Goal: Information Seeking & Learning: Find specific fact

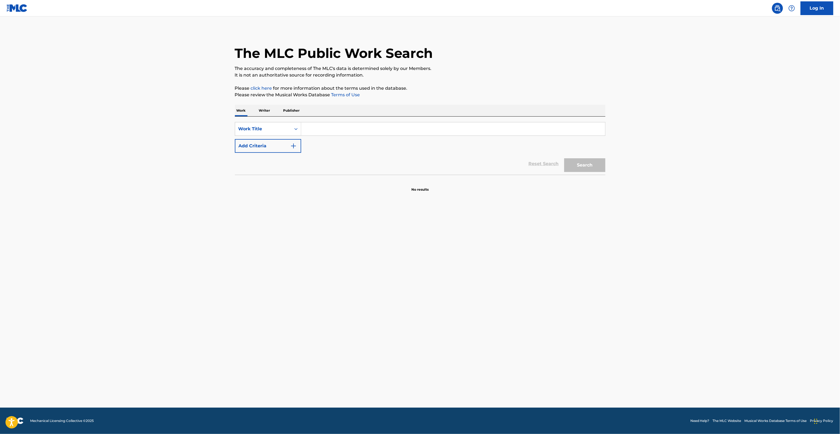
drag, startPoint x: 341, startPoint y: 123, endPoint x: 326, endPoint y: 130, distance: 16.3
click at [337, 124] on input "Search Form" at bounding box center [453, 128] width 304 height 13
paste input "On Me"
type input "On Me"
drag, startPoint x: 281, startPoint y: 138, endPoint x: 291, endPoint y: 140, distance: 9.8
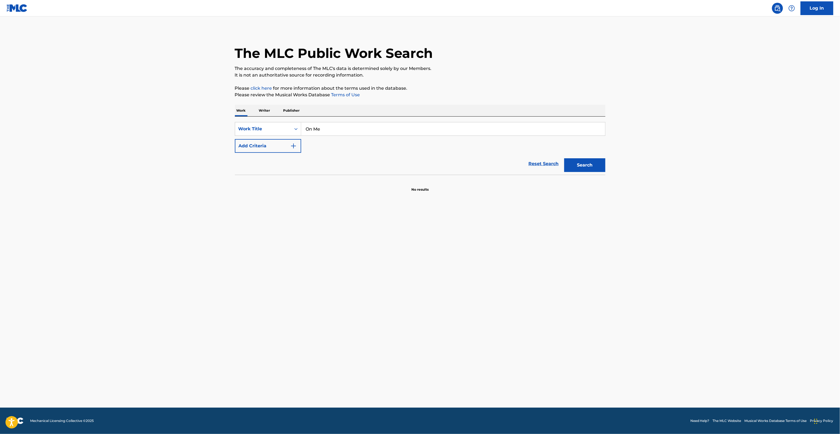
click at [281, 139] on div "SearchWithCriteria295653a3-e98f-4b7a-a0f5-f8c69929d244 Work Title On Me Add Cri…" at bounding box center [420, 137] width 370 height 31
click at [268, 147] on button "Add Criteria" at bounding box center [268, 146] width 66 height 14
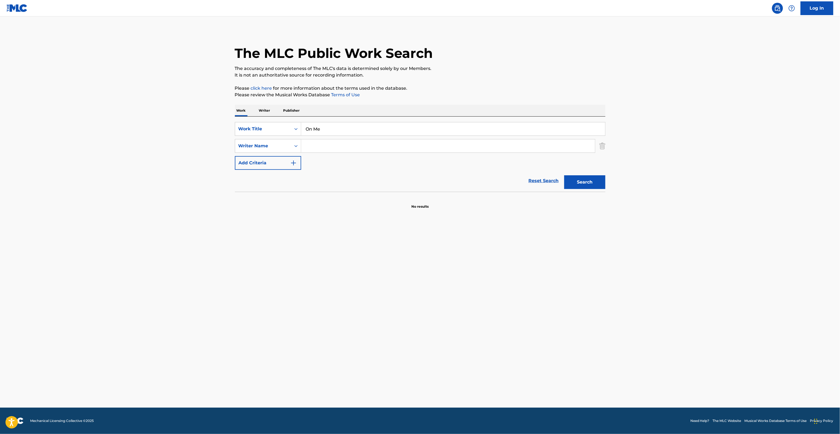
click at [346, 141] on input "Search Form" at bounding box center [448, 145] width 294 height 13
paste input "[PERSON_NAME]"
type input "[PERSON_NAME]"
click at [594, 181] on button "Search" at bounding box center [584, 182] width 41 height 14
click at [594, 181] on div "Search" at bounding box center [584, 181] width 44 height 22
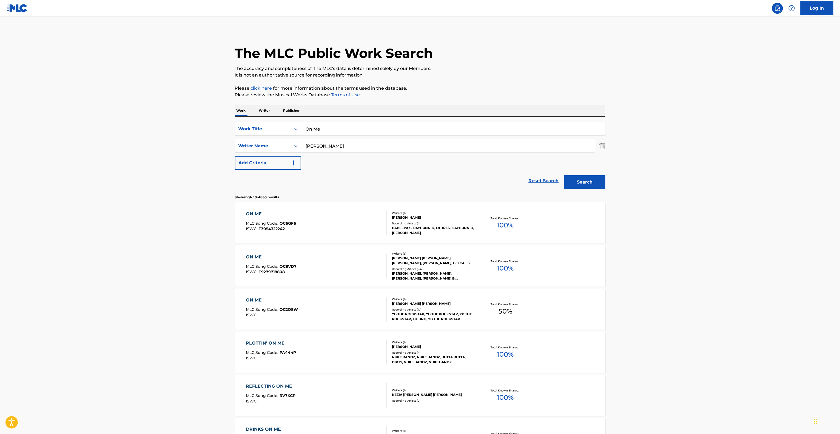
click at [150, 252] on main "The MLC Public Work Search The accuracy and completeness of The MLC's data is d…" at bounding box center [420, 338] width 840 height 645
click at [255, 257] on div "ON ME" at bounding box center [271, 256] width 51 height 7
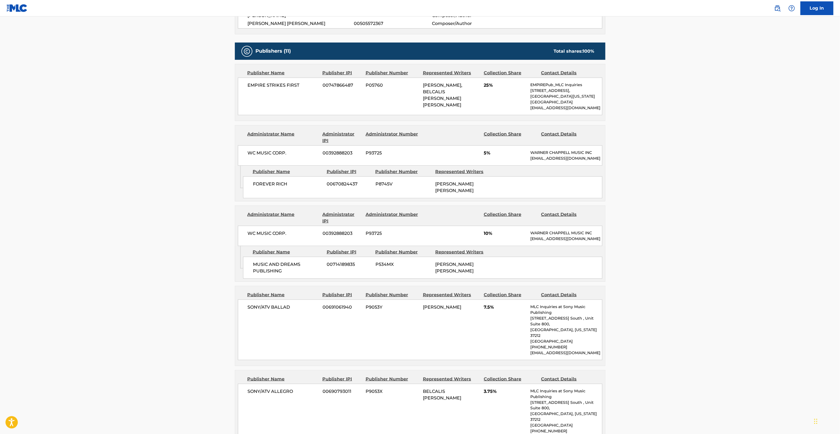
scroll to position [274, 0]
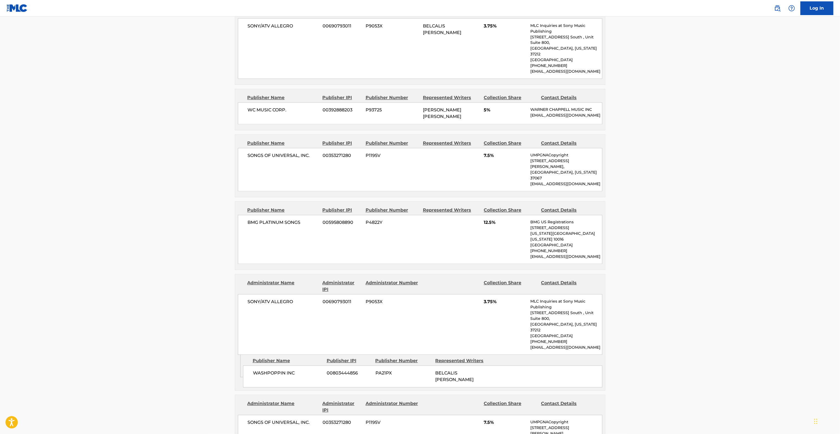
click at [725, 264] on main "< Back to public search results Copy work link ON ME Work Detail Member Work Id…" at bounding box center [420, 91] width 840 height 1464
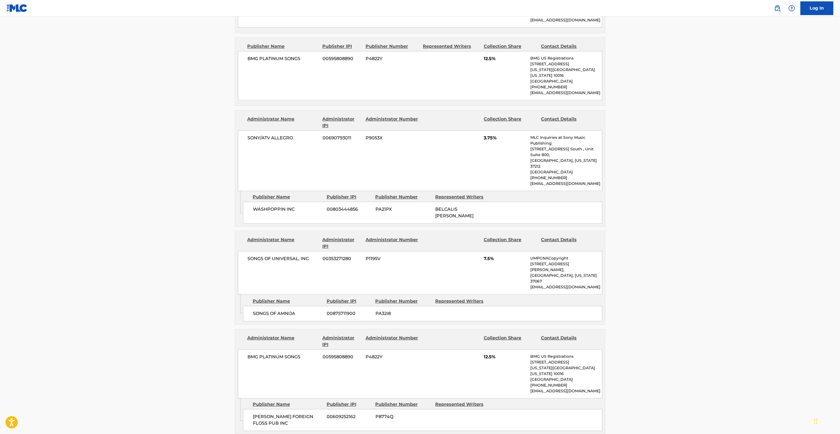
scroll to position [822, 0]
